Goal: Information Seeking & Learning: Find specific fact

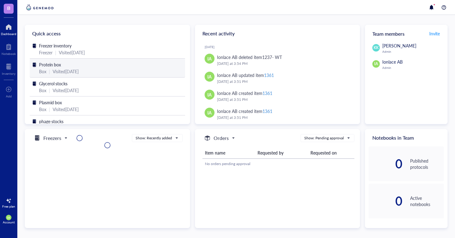
click at [67, 70] on div "Visited [DATE]" at bounding box center [66, 71] width 26 height 7
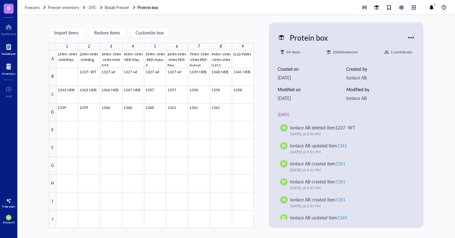
click at [8, 49] on div at bounding box center [9, 47] width 14 height 10
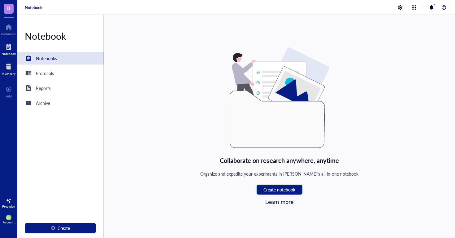
click at [7, 62] on div at bounding box center [9, 67] width 14 height 10
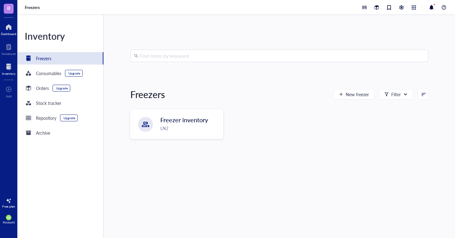
click at [6, 31] on div at bounding box center [8, 27] width 15 height 10
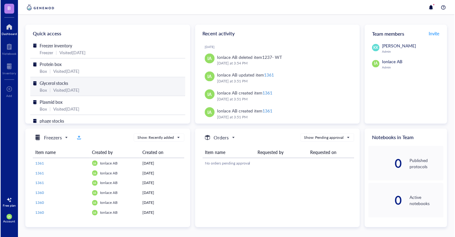
scroll to position [23, 0]
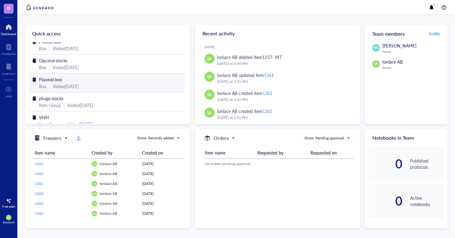
click at [79, 85] on div "Visited 3 months ago" at bounding box center [66, 86] width 26 height 7
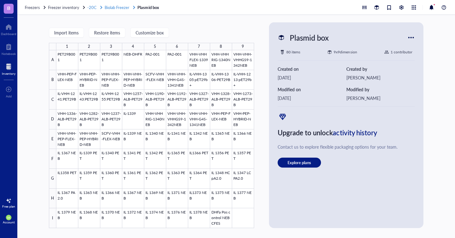
click at [91, 8] on span "-20C" at bounding box center [91, 7] width 9 height 6
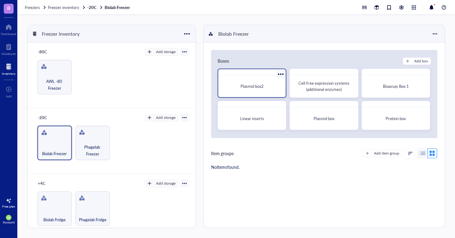
click at [266, 86] on div "Plasmid box2" at bounding box center [252, 86] width 58 height 6
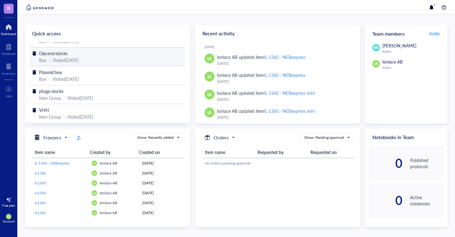
scroll to position [8, 0]
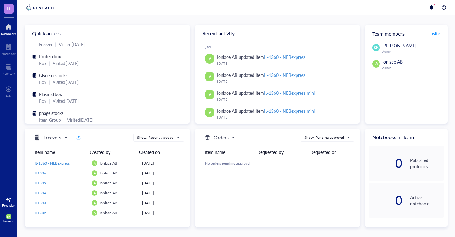
click at [8, 32] on div "Dashboard" at bounding box center [8, 34] width 15 height 4
click at [7, 47] on div at bounding box center [9, 47] width 14 height 10
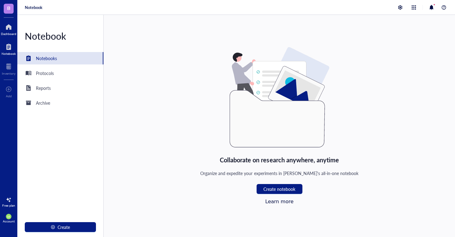
click at [7, 30] on div at bounding box center [8, 27] width 15 height 10
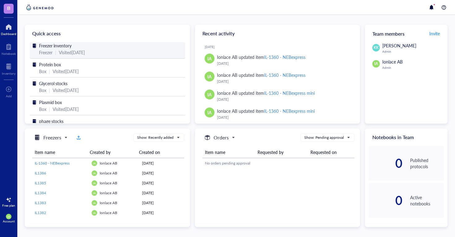
click at [62, 49] on div "Visited 2 months ago" at bounding box center [72, 52] width 26 height 7
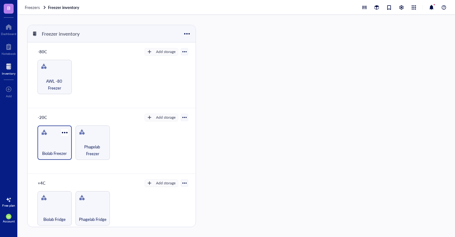
click at [51, 134] on div "Biolab Freezer" at bounding box center [54, 142] width 34 height 34
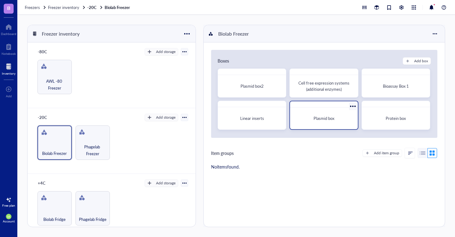
click at [324, 121] on span "Plasmid box" at bounding box center [324, 118] width 21 height 6
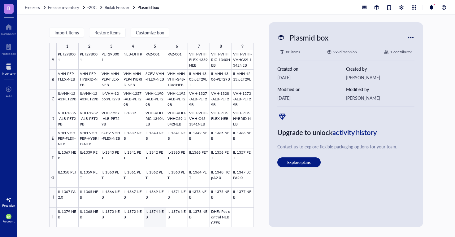
click at [157, 219] on div at bounding box center [155, 138] width 197 height 177
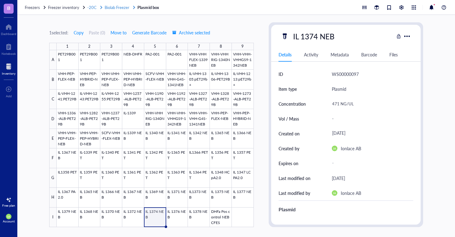
click at [119, 6] on span "Biolab Freezer" at bounding box center [117, 7] width 25 height 6
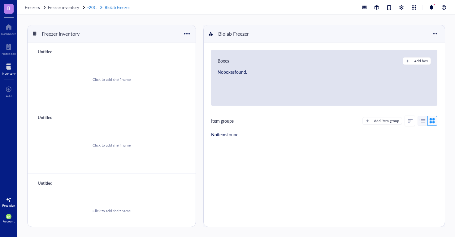
click at [91, 7] on link "-20C Biolab Freezer" at bounding box center [109, 8] width 44 height 6
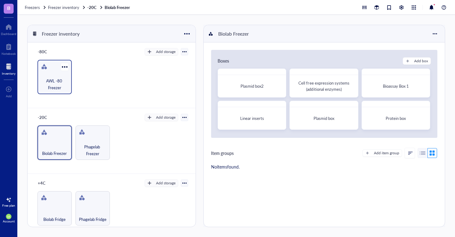
click at [55, 86] on span "AWL -80 Freezer" at bounding box center [55, 84] width 28 height 14
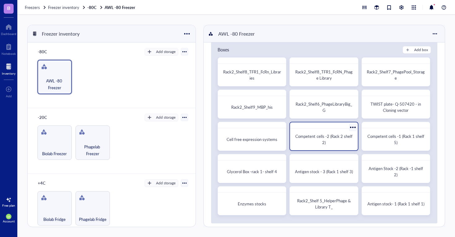
scroll to position [4, 0]
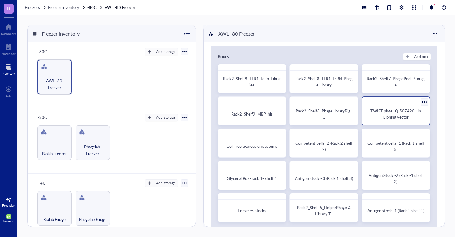
click at [400, 116] on span "TWIST plate- Q-507420 - in Cloning vector" at bounding box center [396, 114] width 51 height 12
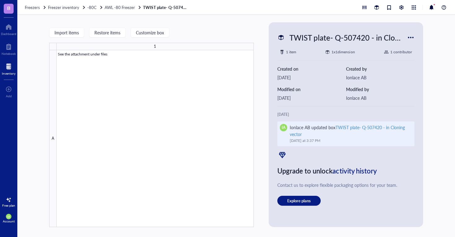
click at [354, 127] on div "TWIST plate- Q-507420 - in Cloning vector" at bounding box center [348, 130] width 116 height 13
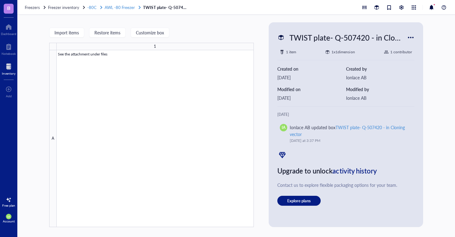
click at [124, 6] on span "AWL -80 Freezer" at bounding box center [120, 7] width 30 height 6
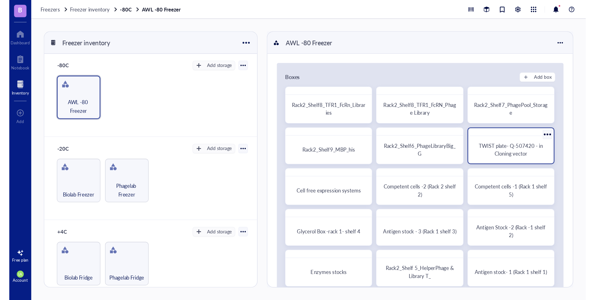
scroll to position [7, 0]
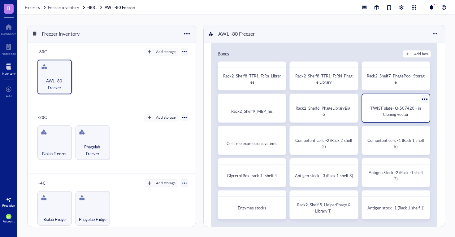
click at [394, 117] on span "TWIST plate- Q-507420 - in Cloning vector" at bounding box center [396, 111] width 51 height 12
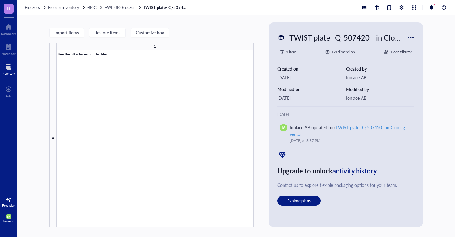
click at [410, 41] on div at bounding box center [411, 38] width 10 height 10
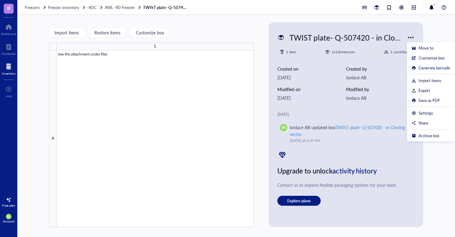
click at [382, 48] on div "TWIST plate- Q-507420 - in Cloning vector 1 item 1 x 1 dimension 1 contributor …" at bounding box center [346, 125] width 150 height 200
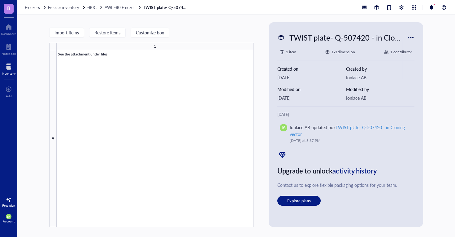
click at [335, 57] on div "TWIST plate- Q-507420 - in Cloning vector 1 item 1 x 1 dimension 1 contributor …" at bounding box center [346, 125] width 150 height 200
click at [289, 53] on div "1 item" at bounding box center [291, 52] width 10 height 6
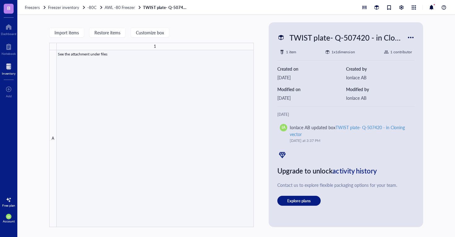
click at [211, 172] on div at bounding box center [155, 138] width 197 height 177
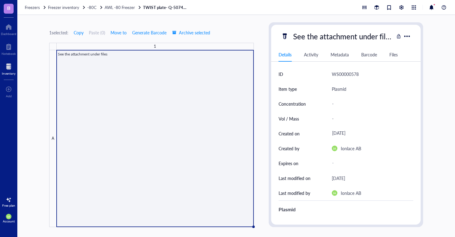
click at [400, 55] on div "Details Activity Metadata Barcode Files" at bounding box center [346, 55] width 150 height 14
click at [396, 55] on div "Files" at bounding box center [394, 54] width 8 height 7
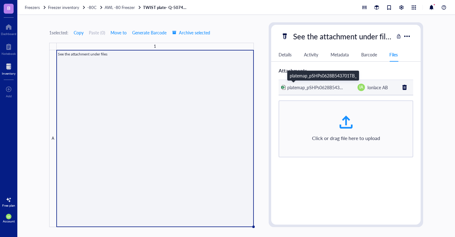
click at [328, 89] on span "platemap_pSHPs0628B543701TB_" at bounding box center [321, 87] width 67 height 6
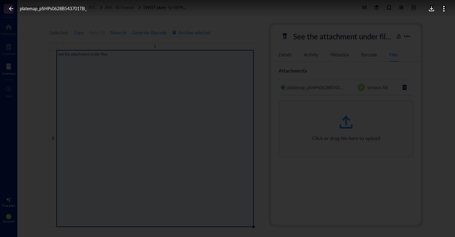
click at [434, 10] on icon at bounding box center [431, 8] width 5 height 5
